Goal: Task Accomplishment & Management: Use online tool/utility

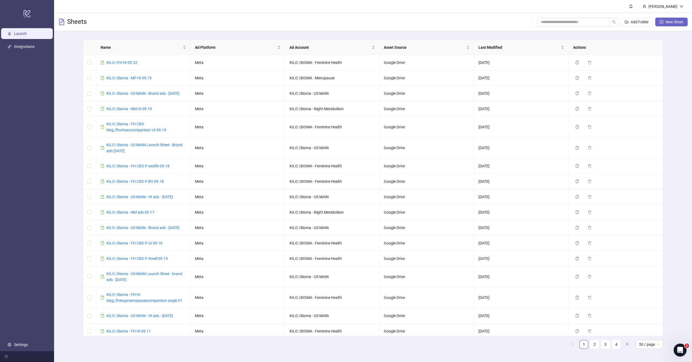
click at [656, 20] on button "New Sheet" at bounding box center [672, 22] width 32 height 9
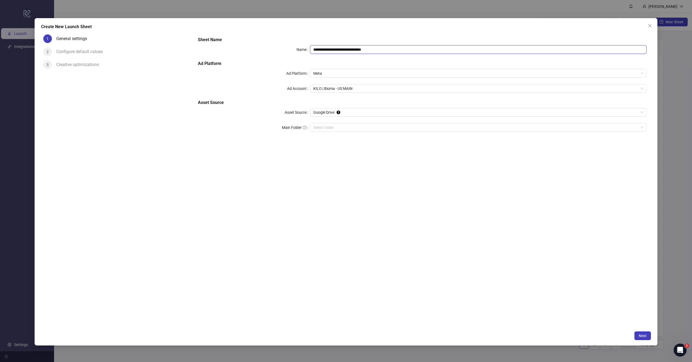
drag, startPoint x: 338, startPoint y: 49, endPoint x: 513, endPoint y: 47, distance: 174.5
click at [514, 48] on input "**********" at bounding box center [478, 49] width 337 height 9
click at [348, 84] on span "KILO | Bioma - US MAIN" at bounding box center [479, 88] width 330 height 8
type input "**********"
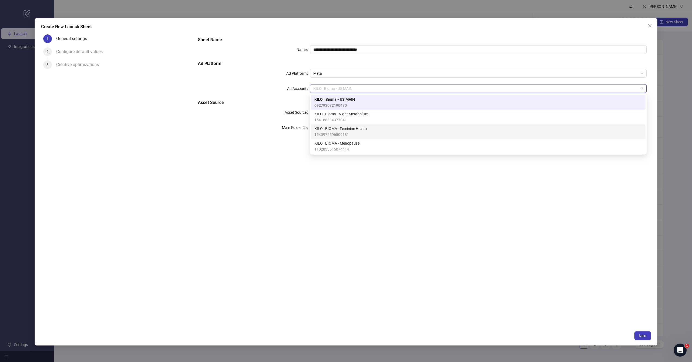
click at [342, 129] on span "KILO | BIOMA - Feminine Health" at bounding box center [341, 129] width 52 height 6
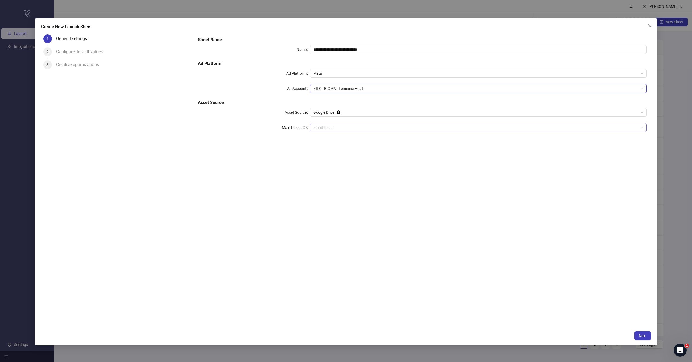
click at [342, 127] on input "Main Folder" at bounding box center [476, 127] width 325 height 8
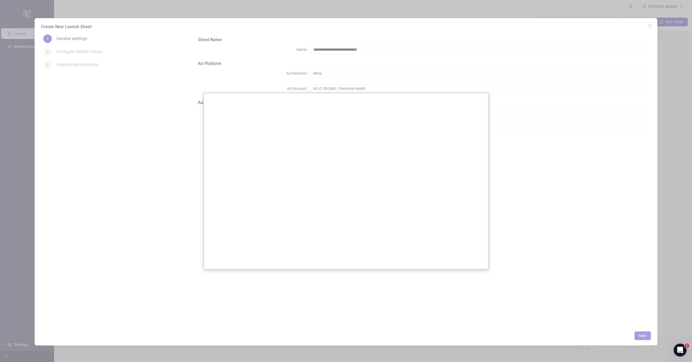
click at [385, 51] on div at bounding box center [346, 181] width 692 height 362
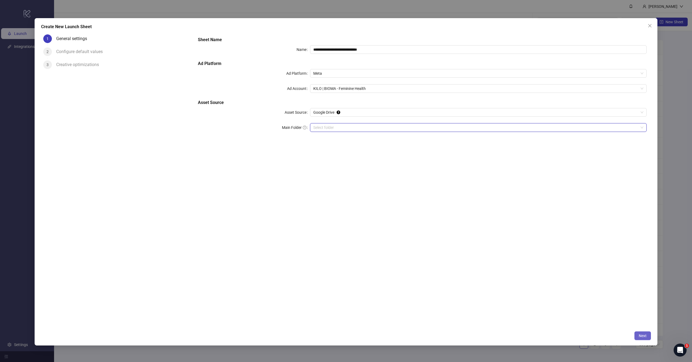
click at [645, 336] on span "Next" at bounding box center [643, 335] width 8 height 4
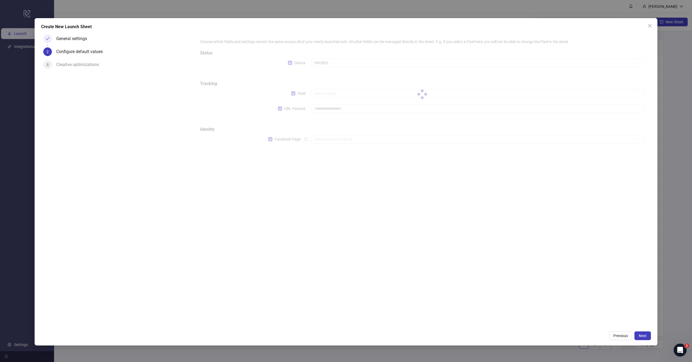
type input "**********"
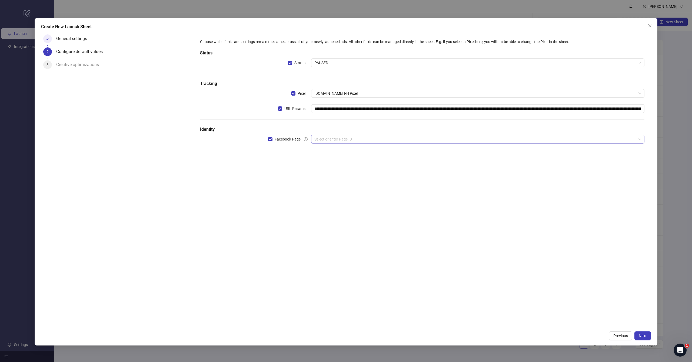
click at [329, 140] on input "search" at bounding box center [476, 139] width 322 height 8
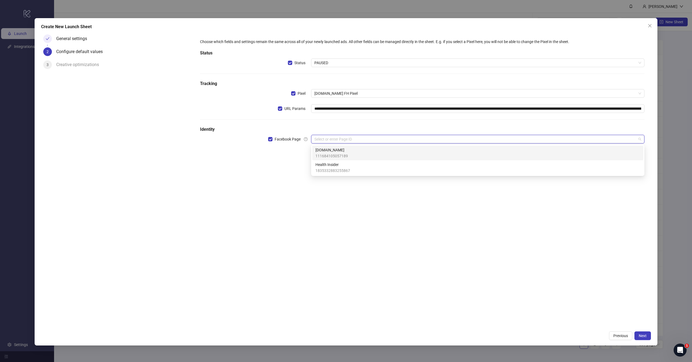
click at [331, 154] on span "111684105057189" at bounding box center [332, 156] width 32 height 6
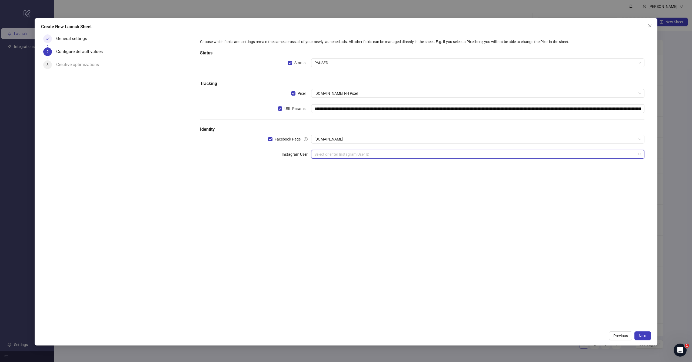
click at [334, 154] on input "search" at bounding box center [476, 154] width 322 height 8
click at [334, 164] on div "[DOMAIN_NAME]" at bounding box center [478, 165] width 325 height 6
click at [322, 204] on div "**********" at bounding box center [423, 180] width 458 height 296
click at [642, 332] on button "Next" at bounding box center [643, 335] width 17 height 9
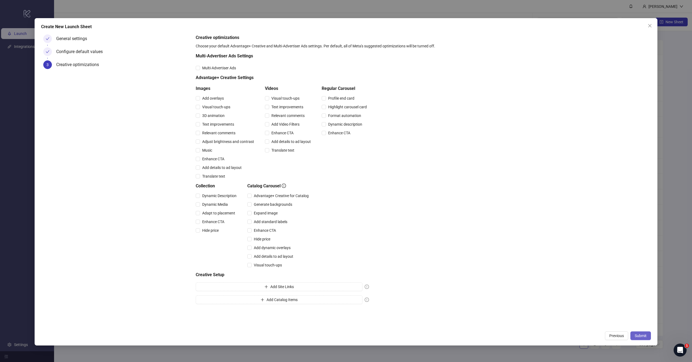
click at [638, 339] on button "Submit" at bounding box center [641, 335] width 21 height 9
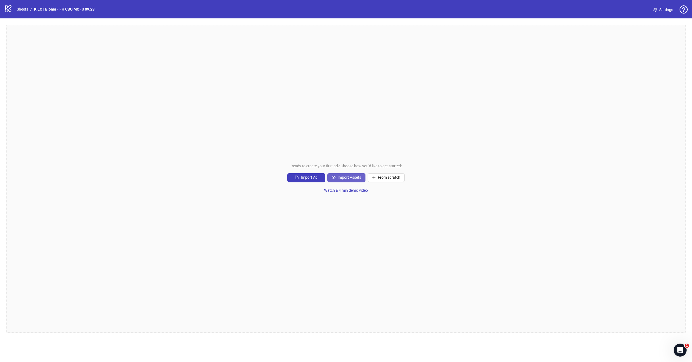
click at [341, 179] on span "Import Assets" at bounding box center [350, 177] width 24 height 4
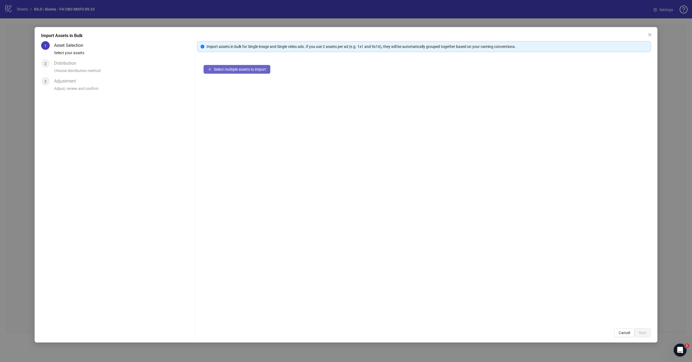
click at [237, 70] on span "Select multiple assets to import" at bounding box center [240, 69] width 52 height 4
click at [642, 333] on span "Next" at bounding box center [643, 332] width 8 height 4
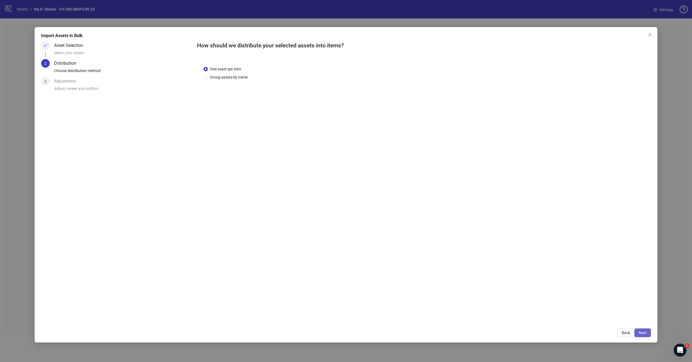
click at [638, 329] on button "Next" at bounding box center [643, 332] width 17 height 9
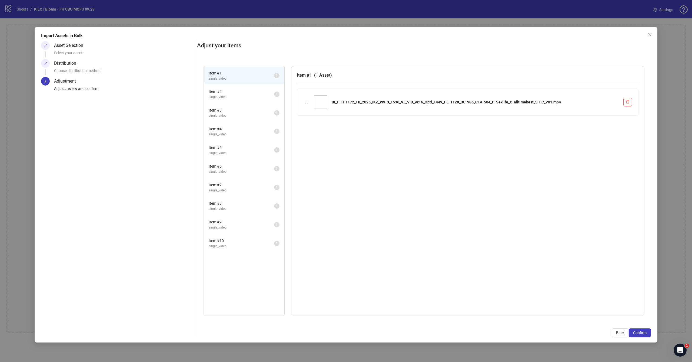
click at [638, 329] on button "Confirm" at bounding box center [640, 332] width 22 height 9
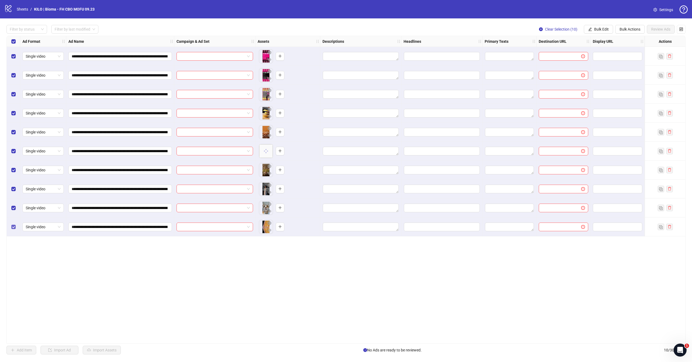
click at [14, 224] on label "Select row 10" at bounding box center [13, 227] width 4 height 6
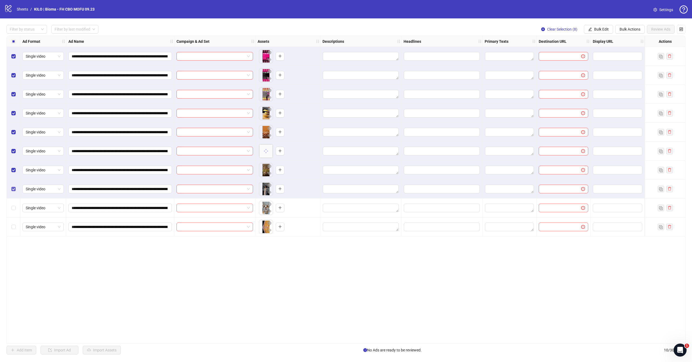
click at [14, 191] on label "Select row 8" at bounding box center [13, 189] width 4 height 6
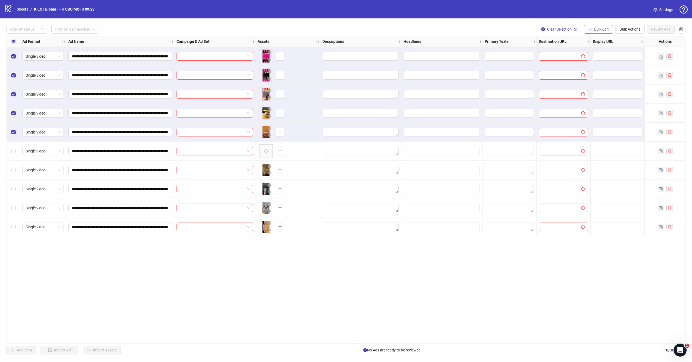
click at [596, 29] on span "Bulk Edit" at bounding box center [602, 29] width 15 height 4
click at [594, 59] on span "Campaign & Ad Set" at bounding box center [604, 57] width 32 height 6
click at [572, 54] on input "search" at bounding box center [581, 52] width 97 height 8
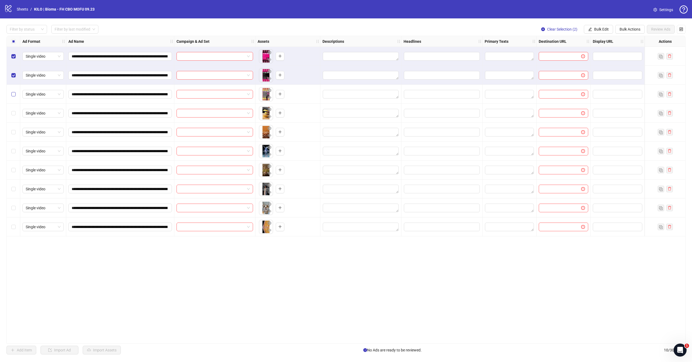
click at [13, 96] on span "Select row 3" at bounding box center [13, 94] width 4 height 4
click at [13, 109] on div "Select row 4" at bounding box center [14, 113] width 14 height 19
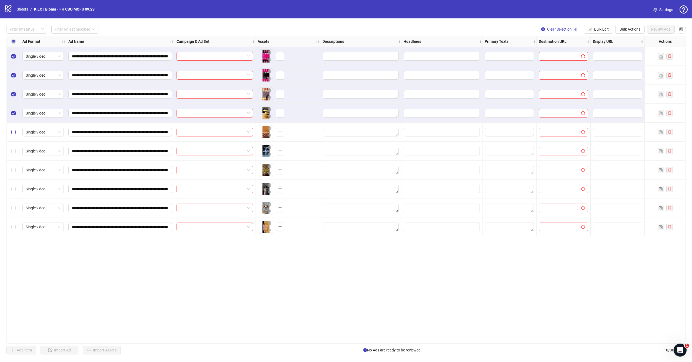
click at [14, 133] on span "Select row 5" at bounding box center [13, 132] width 4 height 4
click at [599, 30] on span "Bulk Edit" at bounding box center [602, 29] width 15 height 4
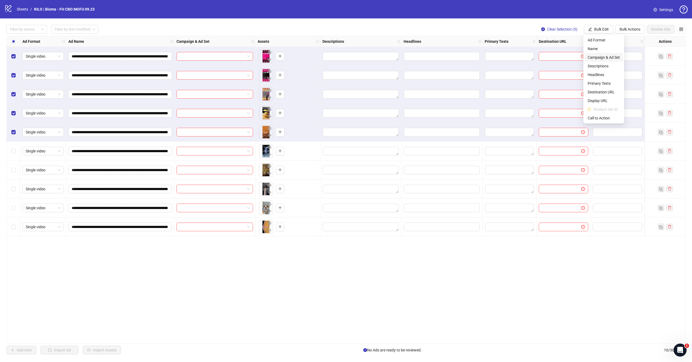
click at [598, 54] on li "Campaign & Ad Set" at bounding box center [604, 57] width 39 height 9
click at [585, 51] on input "search" at bounding box center [581, 52] width 97 height 8
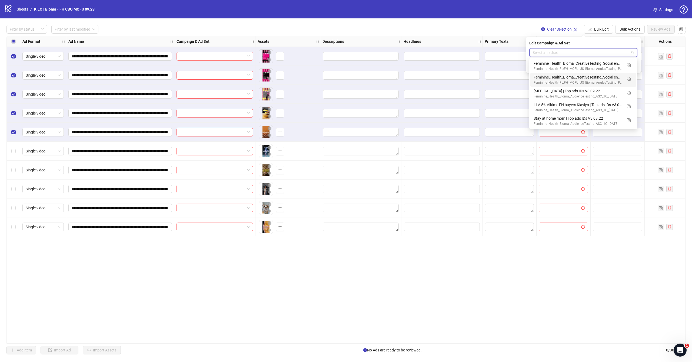
click at [232, 55] on input "search" at bounding box center [212, 56] width 65 height 8
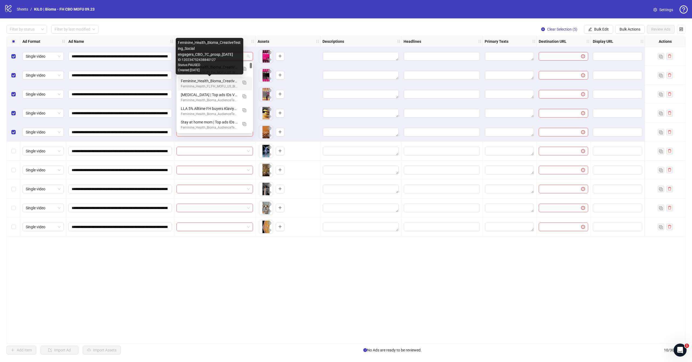
click at [283, 21] on div "**********" at bounding box center [346, 189] width 692 height 342
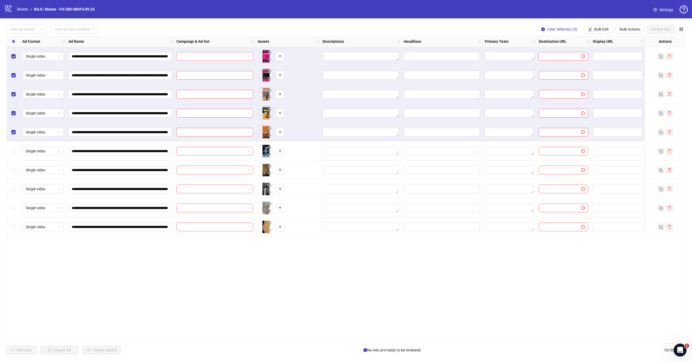
click at [234, 55] on input "search" at bounding box center [212, 56] width 65 height 8
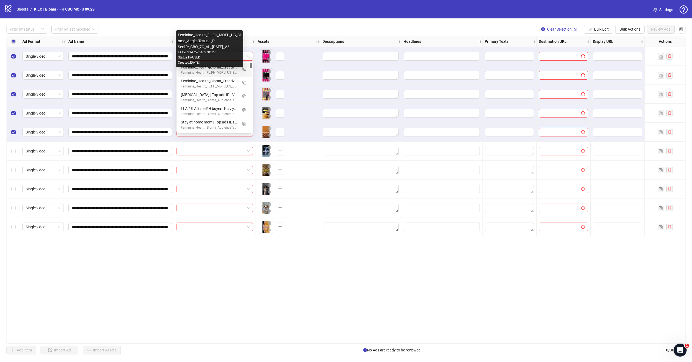
click at [260, 38] on div "Assets" at bounding box center [288, 41] width 65 height 11
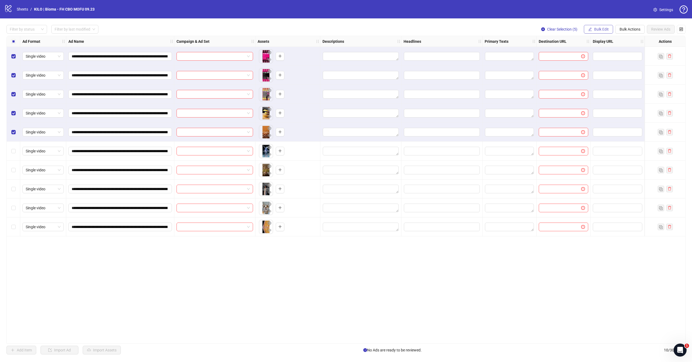
click at [606, 29] on span "Bulk Edit" at bounding box center [602, 29] width 15 height 4
click at [598, 57] on span "Campaign & Ad Set" at bounding box center [604, 57] width 32 height 6
click at [588, 55] on input "search" at bounding box center [581, 52] width 97 height 8
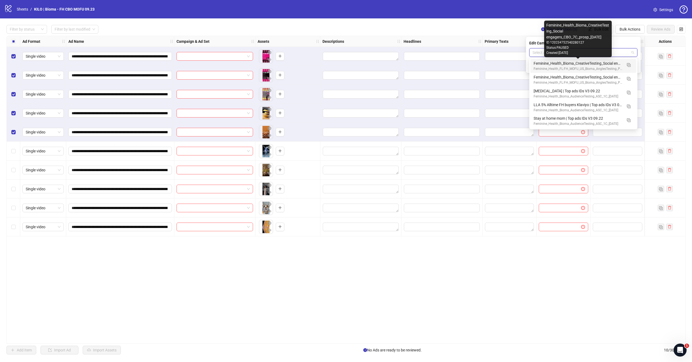
click at [542, 63] on div "Feminine_Health_Bioma_CreativeTesting_Social engagers_CBO_7C_prosp_[DATE]" at bounding box center [578, 63] width 89 height 6
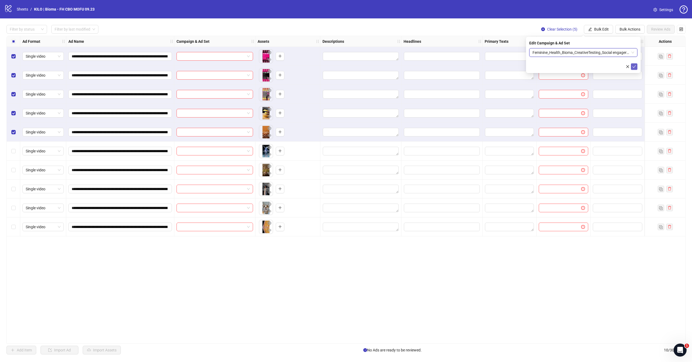
click at [636, 69] on button "submit" at bounding box center [634, 66] width 6 height 6
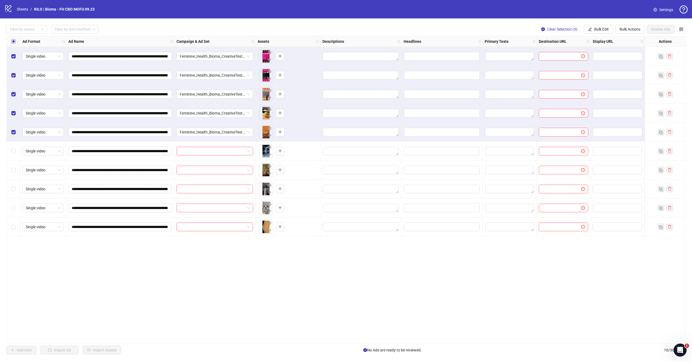
click at [14, 42] on span "Select all rows" at bounding box center [13, 41] width 4 height 4
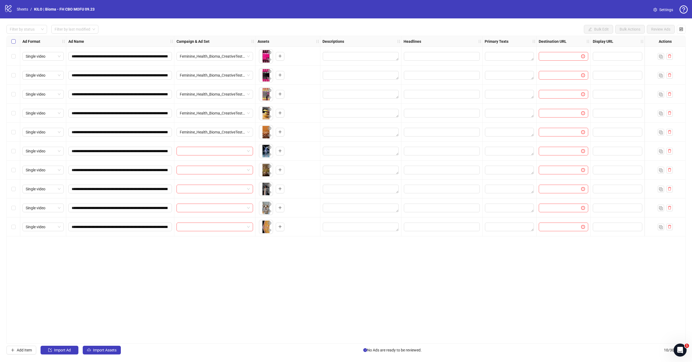
click at [14, 42] on span "Select all rows" at bounding box center [13, 41] width 4 height 4
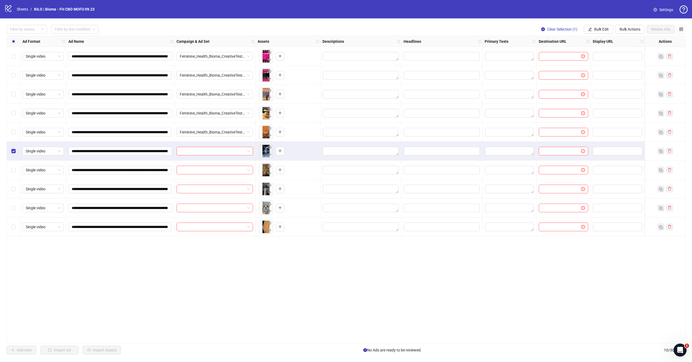
click at [14, 166] on div "Select row 7" at bounding box center [14, 169] width 14 height 19
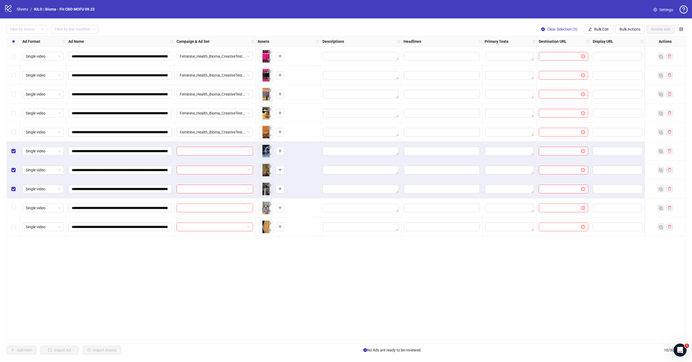
click at [13, 202] on div "Select row 9" at bounding box center [14, 207] width 14 height 19
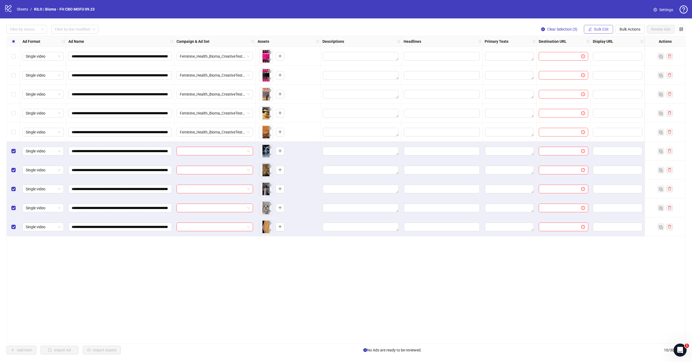
click at [608, 27] on span "Bulk Edit" at bounding box center [602, 29] width 15 height 4
click at [598, 59] on span "Campaign & Ad Set" at bounding box center [604, 57] width 32 height 6
click at [585, 54] on input "search" at bounding box center [581, 52] width 97 height 8
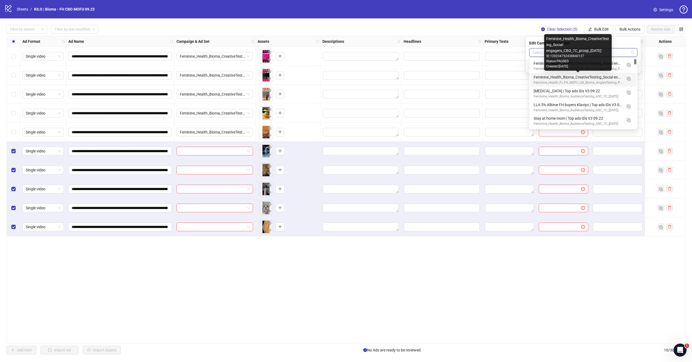
click at [572, 78] on div "Feminine_Health_Bioma_CreativeTesting_Social engagers_CBO_7C_prosp_[DATE]" at bounding box center [578, 77] width 89 height 6
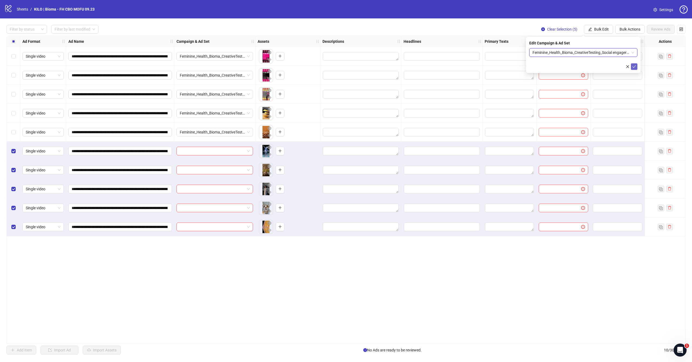
click at [634, 67] on icon "check" at bounding box center [635, 67] width 4 height 4
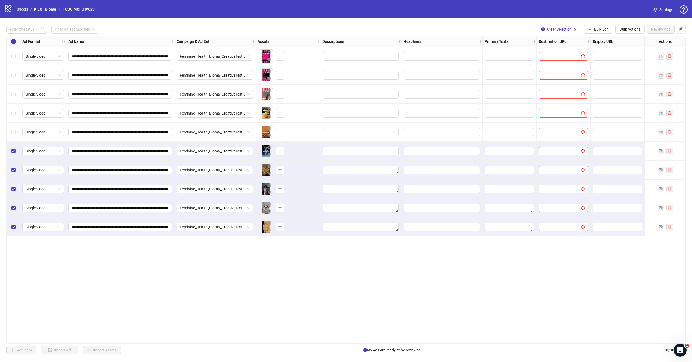
click at [12, 42] on span "Select all rows" at bounding box center [13, 41] width 4 height 4
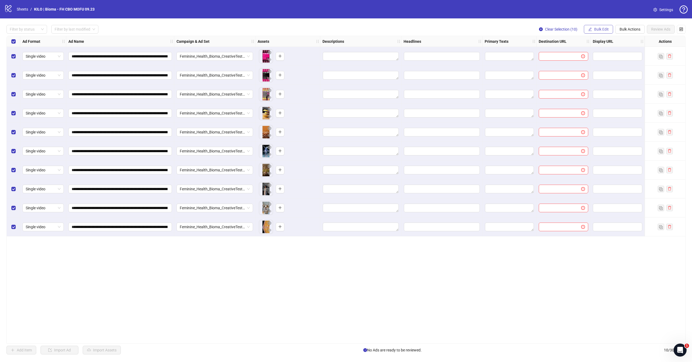
click at [605, 32] on button "Bulk Edit" at bounding box center [598, 29] width 29 height 9
click at [593, 83] on span "Primary Texts" at bounding box center [604, 83] width 32 height 6
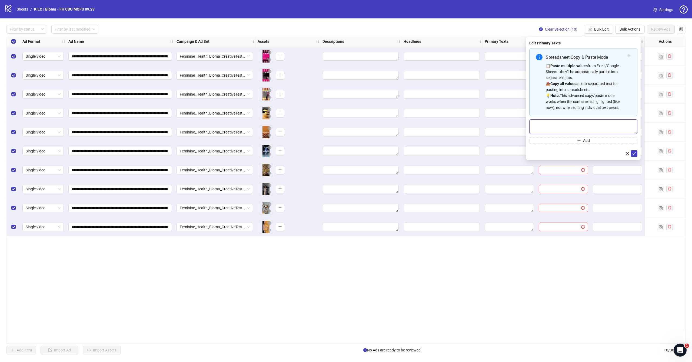
click at [568, 129] on textarea "Multi-text input container - paste or copy values" at bounding box center [584, 126] width 108 height 15
paste textarea "**********"
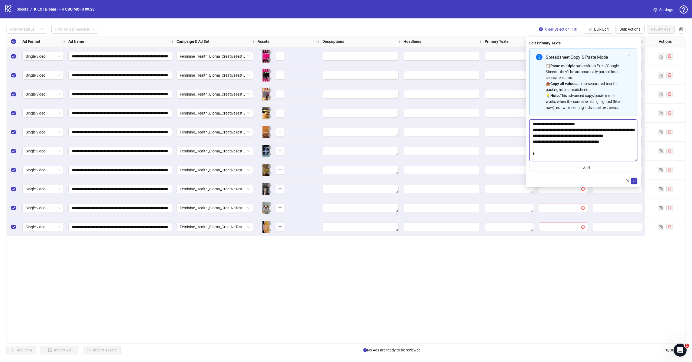
click at [645, 209] on body "**********" at bounding box center [346, 181] width 692 height 362
click at [535, 123] on textarea "**********" at bounding box center [584, 165] width 108 height 92
type textarea "**********"
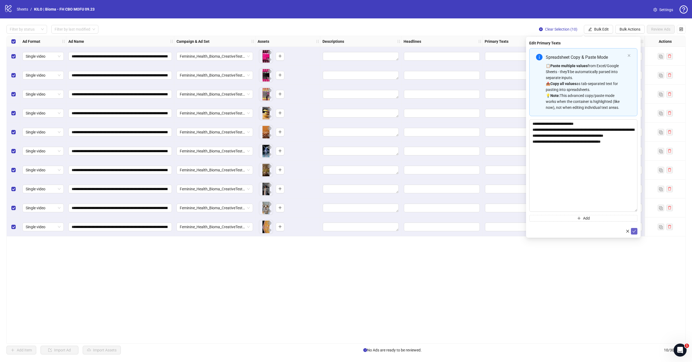
click at [634, 231] on icon "check" at bounding box center [635, 231] width 4 height 4
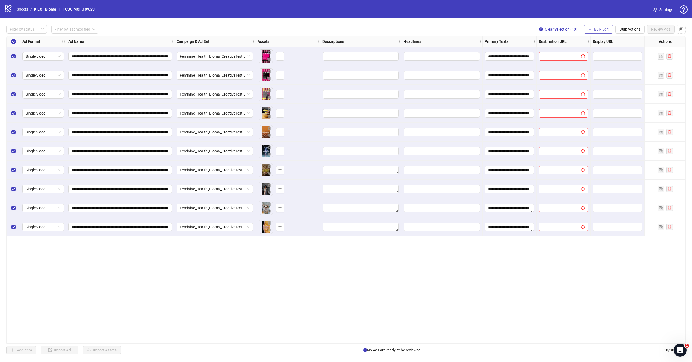
click at [602, 27] on span "Bulk Edit" at bounding box center [602, 29] width 15 height 4
click at [597, 93] on span "Destination URL" at bounding box center [604, 92] width 32 height 6
click at [567, 54] on input "text" at bounding box center [581, 53] width 97 height 6
paste input "**********"
type input "**********"
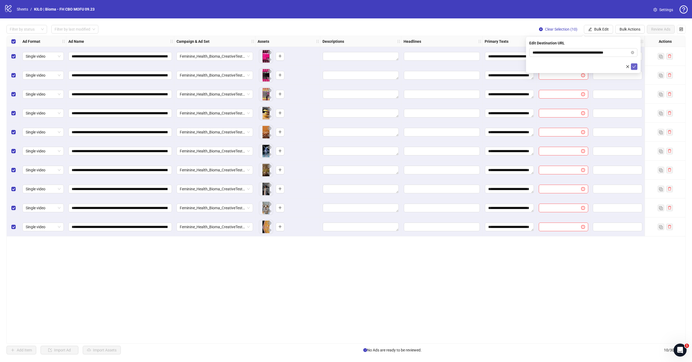
click at [632, 65] on button "submit" at bounding box center [634, 66] width 6 height 6
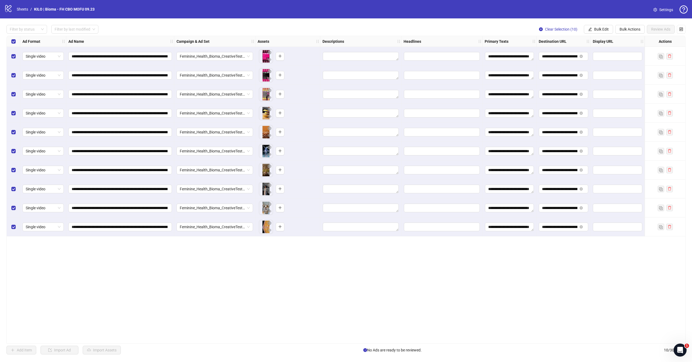
scroll to position [0, 92]
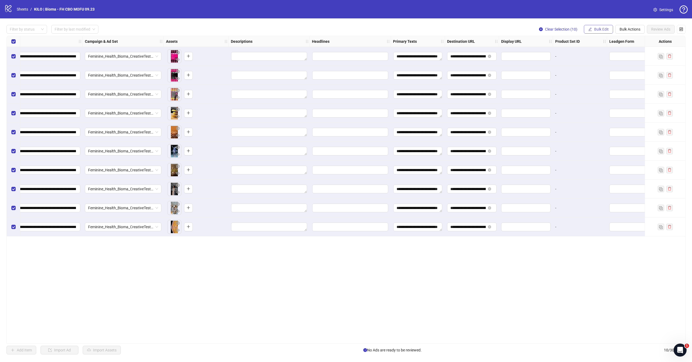
click at [598, 31] on span "Bulk Edit" at bounding box center [602, 29] width 15 height 4
click at [590, 77] on span "Headlines" at bounding box center [604, 75] width 32 height 6
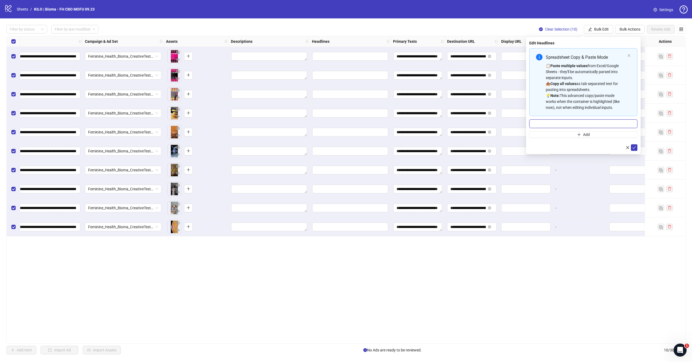
click at [546, 127] on input "Multi-input container - paste or copy values" at bounding box center [584, 123] width 108 height 9
paste input "**********"
type input "**********"
click at [635, 149] on icon "check" at bounding box center [635, 148] width 4 height 4
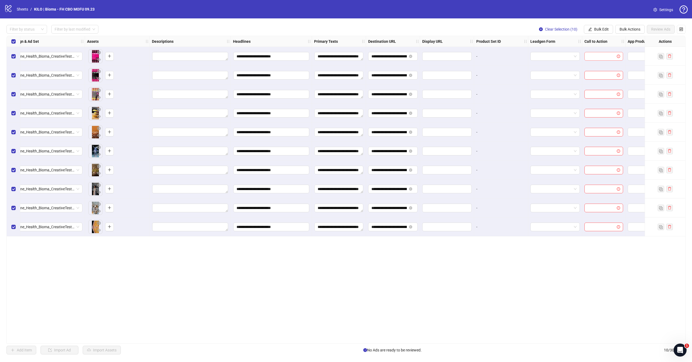
scroll to position [0, 0]
click at [601, 31] on span "Bulk Edit" at bounding box center [602, 29] width 15 height 4
click at [597, 118] on span "Call to Action" at bounding box center [604, 118] width 32 height 6
click at [562, 53] on input "search" at bounding box center [581, 52] width 97 height 8
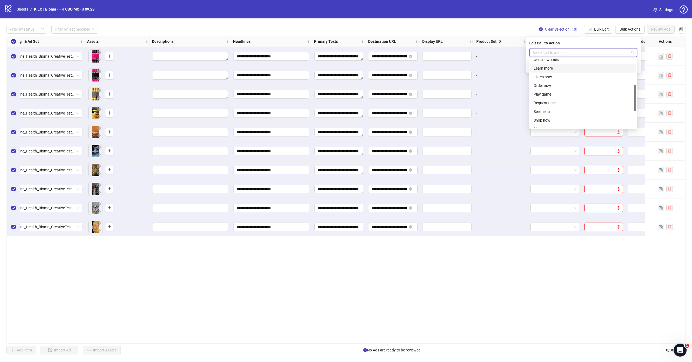
scroll to position [78, 0]
click at [549, 114] on div "Shop now" at bounding box center [584, 115] width 100 height 6
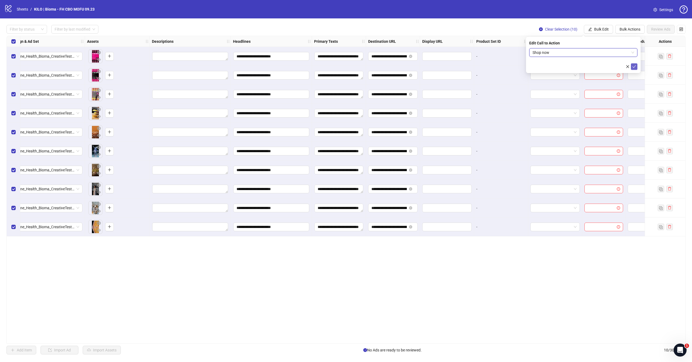
click at [634, 67] on icon "check" at bounding box center [635, 66] width 4 height 3
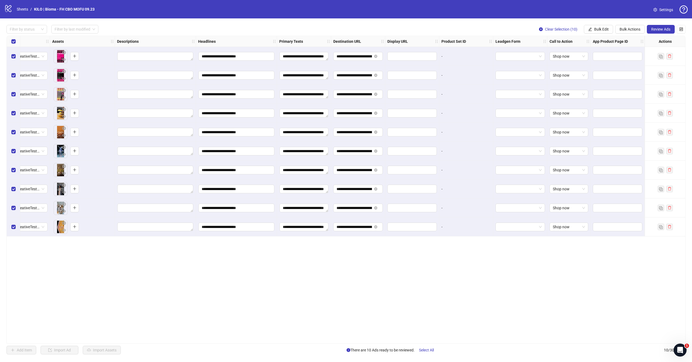
scroll to position [0, 206]
click at [662, 30] on span "Review Ads" at bounding box center [661, 29] width 19 height 4
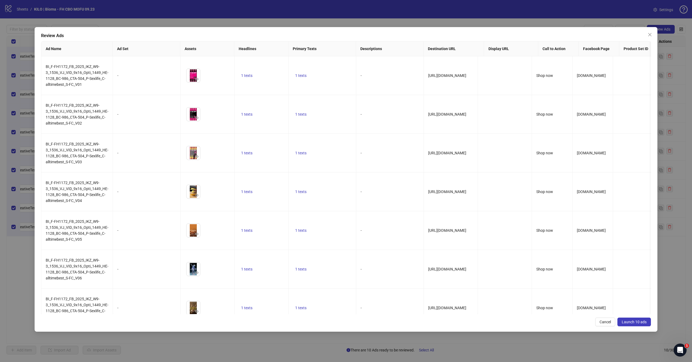
click at [631, 324] on span "Launch 10 ads" at bounding box center [634, 321] width 25 height 4
